Goal: Use online tool/utility: Utilize a website feature to perform a specific function

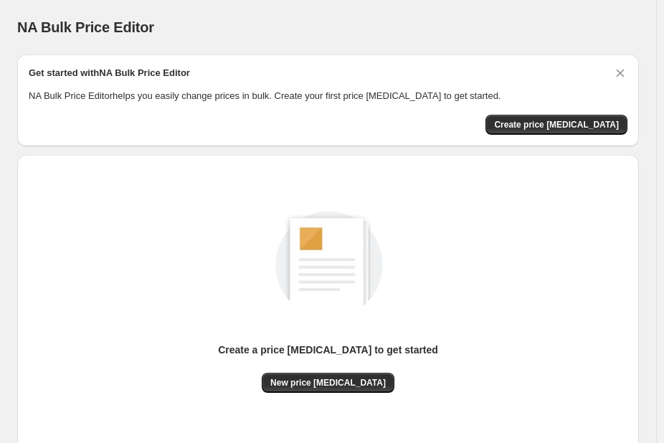
scroll to position [94, 0]
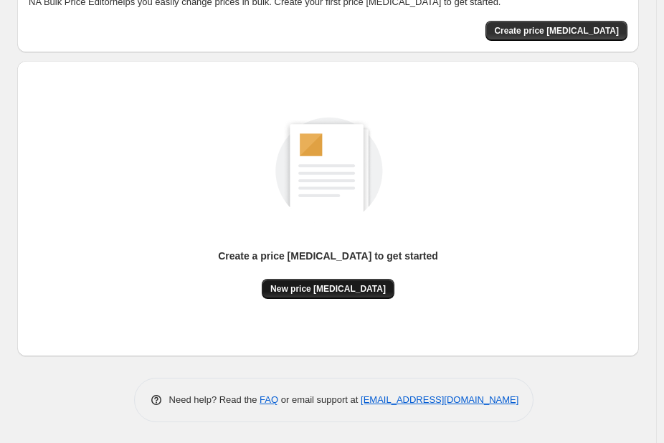
click at [348, 288] on span "New price change job" at bounding box center [327, 288] width 115 height 11
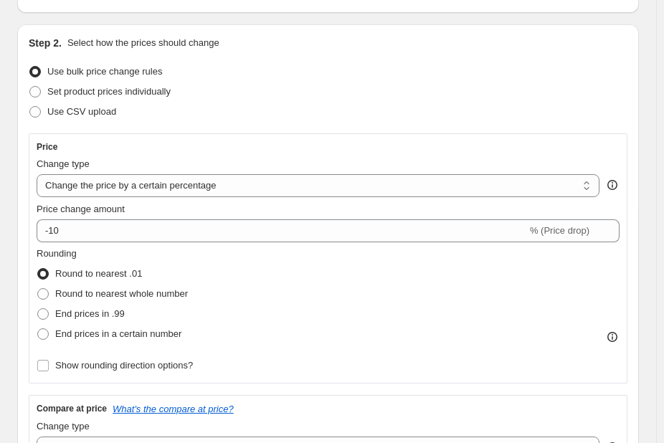
scroll to position [131, 0]
click at [288, 181] on select "Change the price to a certain amount Change the price by a certain amount Chang…" at bounding box center [318, 185] width 563 height 23
select select "to"
click at [37, 174] on select "Change the price to a certain amount Change the price by a certain amount Chang…" at bounding box center [318, 185] width 563 height 23
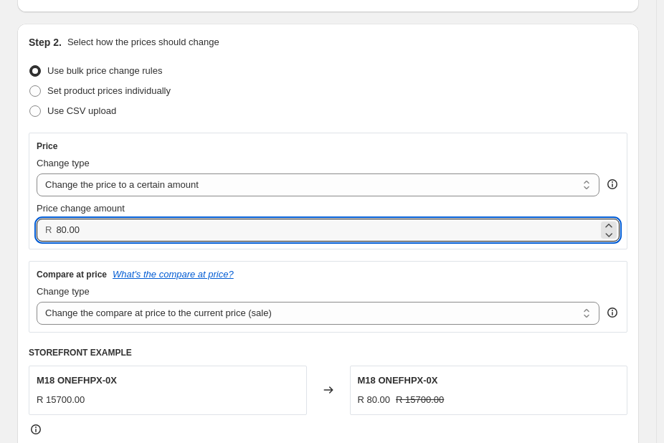
drag, startPoint x: 248, startPoint y: 237, endPoint x: 26, endPoint y: 233, distance: 222.3
click at [26, 233] on div "Step 2. Select how the prices should change Use bulk price change rules Set pro…" at bounding box center [328, 252] width 622 height 456
type input "0.00"
click at [151, 265] on div "Compare at price What's the compare at price? Change type Change the compare at…" at bounding box center [328, 297] width 599 height 72
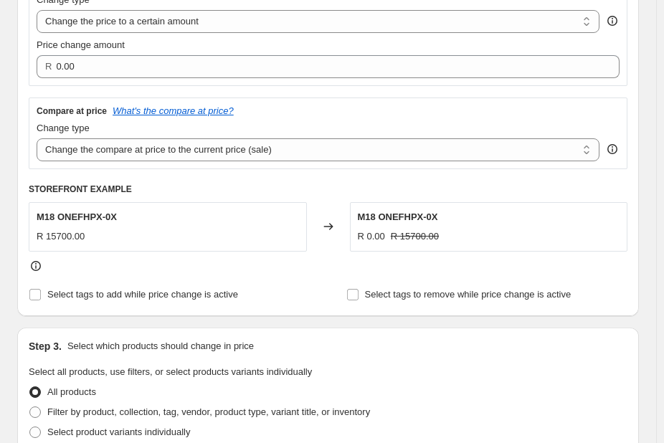
scroll to position [295, 0]
click at [132, 152] on select "Change the compare at price to the current price (sale) Change the compare at p…" at bounding box center [318, 149] width 563 height 23
select select "remove"
click at [37, 138] on select "Change the compare at price to the current price (sale) Change the compare at p…" at bounding box center [318, 149] width 563 height 23
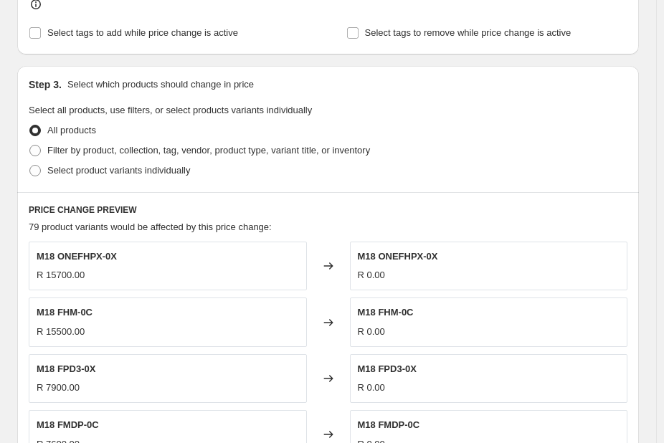
scroll to position [921, 0]
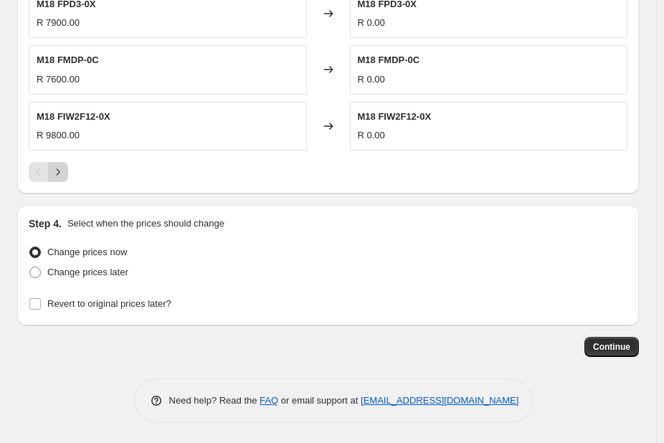
click at [62, 172] on icon "Next" at bounding box center [58, 172] width 14 height 14
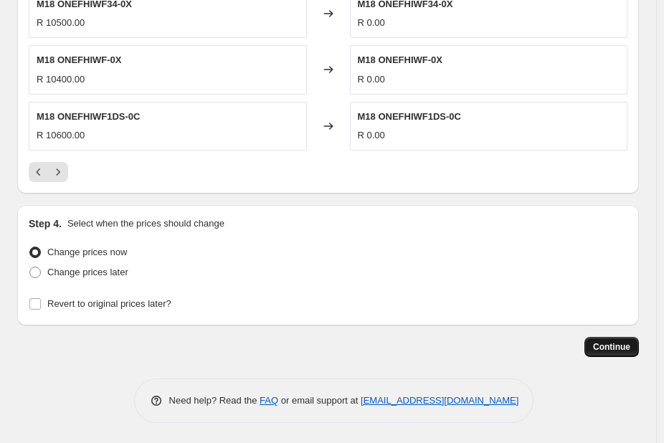
click at [625, 348] on span "Continue" at bounding box center [611, 346] width 37 height 11
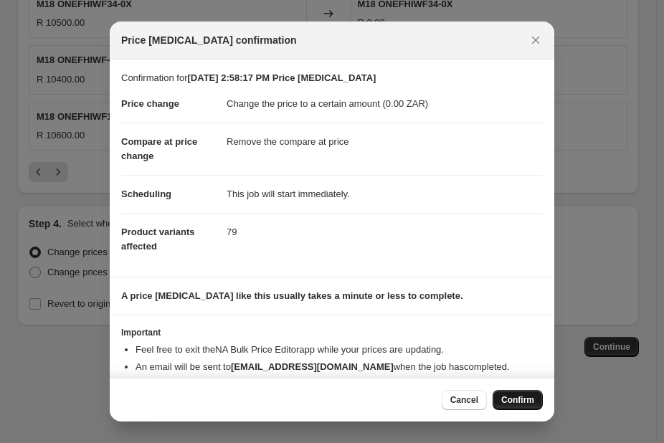
click at [514, 404] on span "Confirm" at bounding box center [517, 399] width 33 height 11
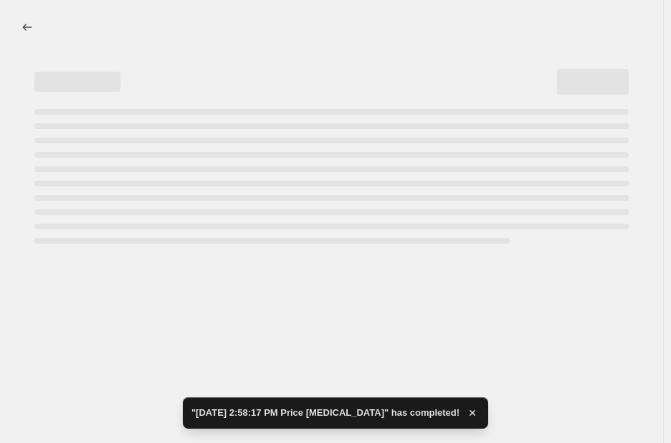
select select "remove"
